Goal: Browse casually: Explore the website without a specific task or goal

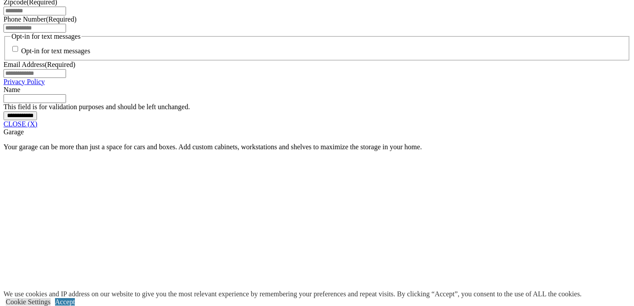
scroll to position [693, 0]
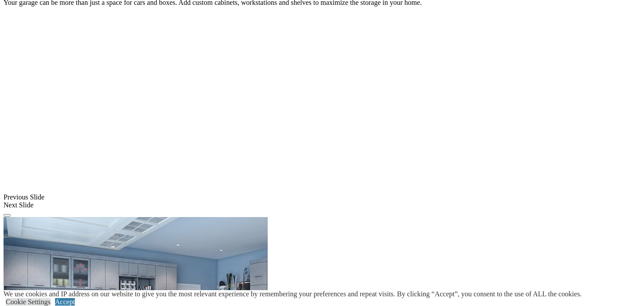
scroll to position [834, 0]
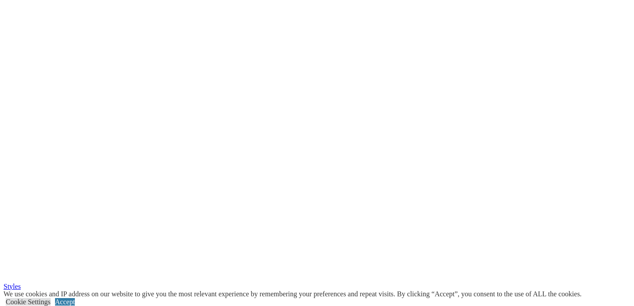
scroll to position [2167, 0]
